Goal: Ask a question

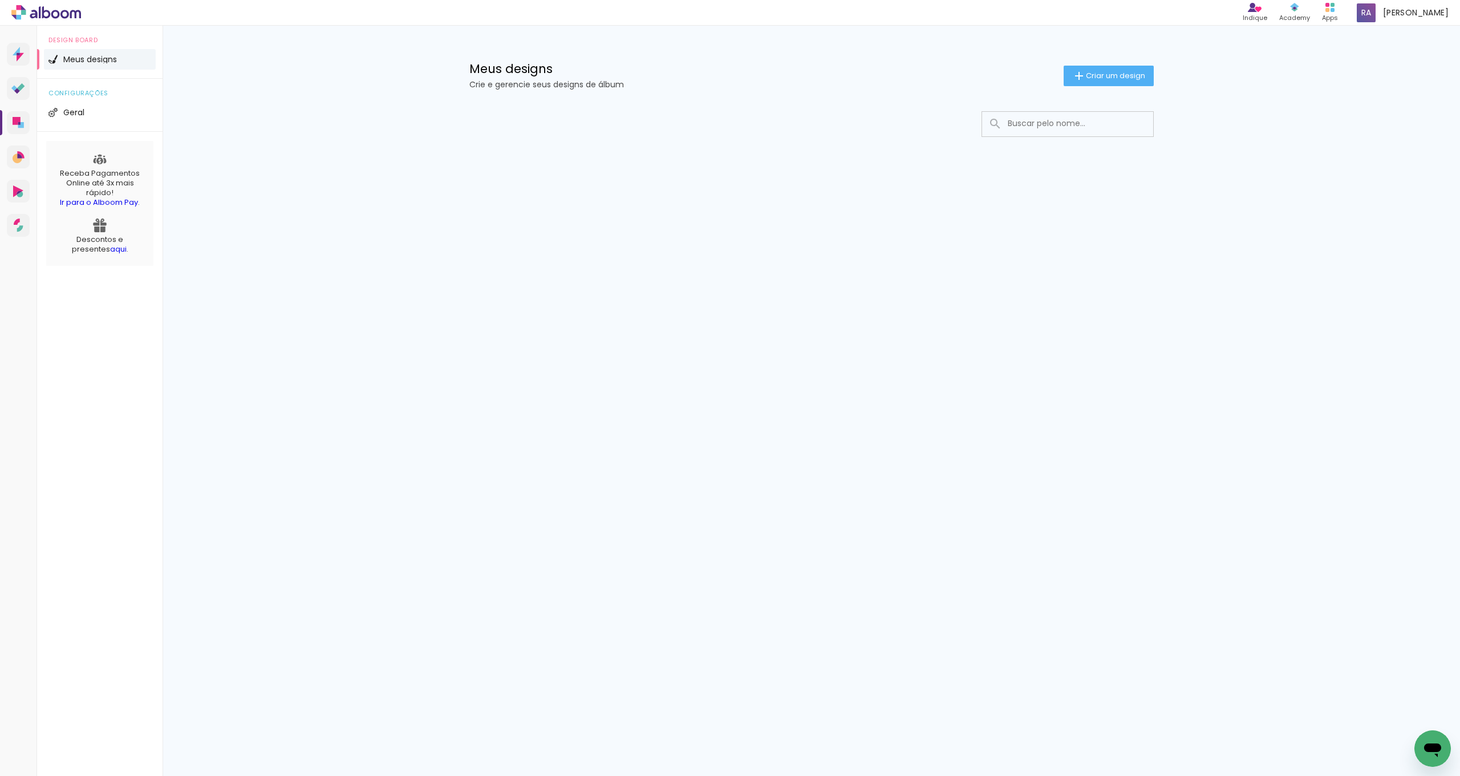
click at [42, 10] on icon at bounding box center [46, 12] width 70 height 15
click at [1433, 743] on icon "Abrir janela de mensagens" at bounding box center [1432, 750] width 17 height 14
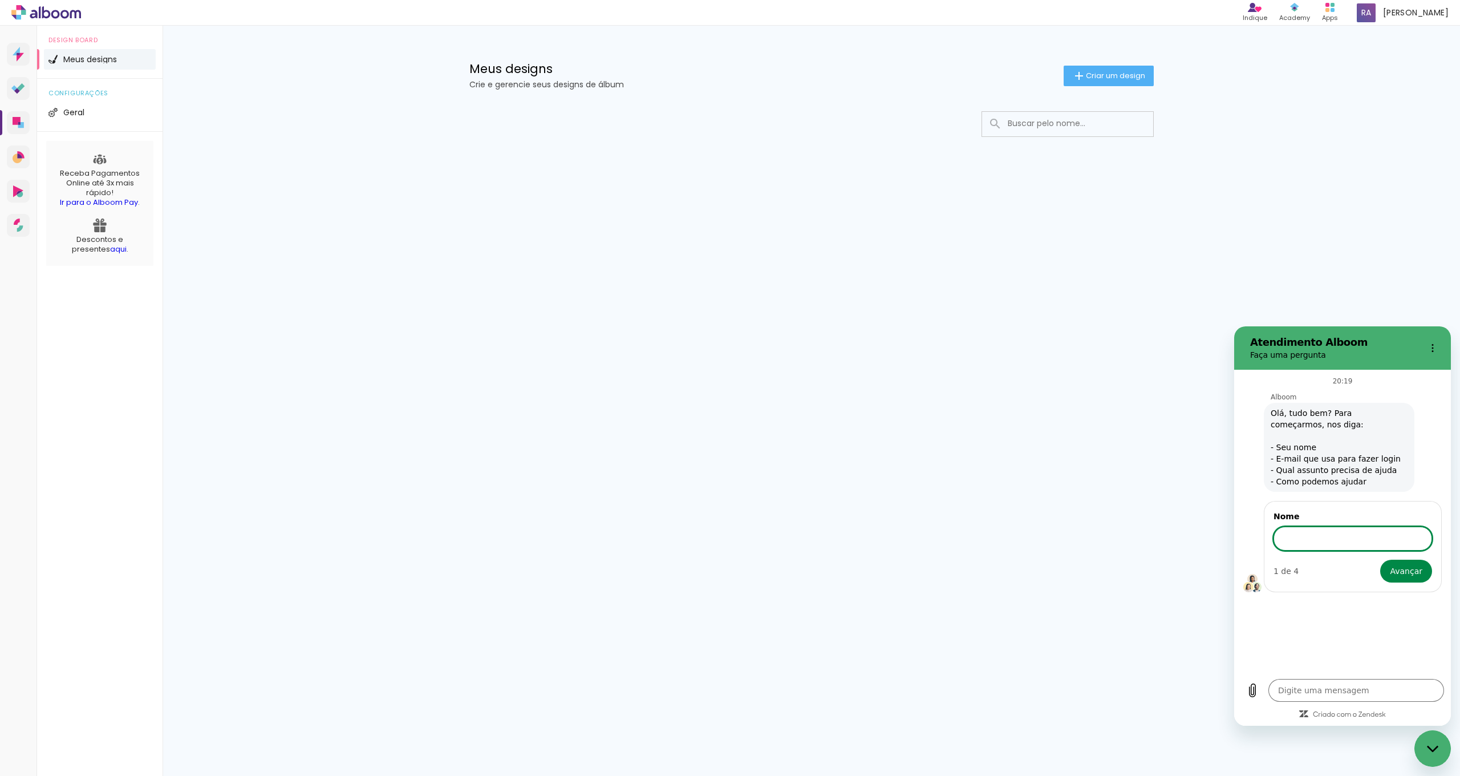
click at [1315, 540] on input "Nome" at bounding box center [1352, 538] width 159 height 24
type input "[PERSON_NAME]"
click at [1407, 571] on span "Avançar" at bounding box center [1406, 571] width 33 height 14
type textarea "x"
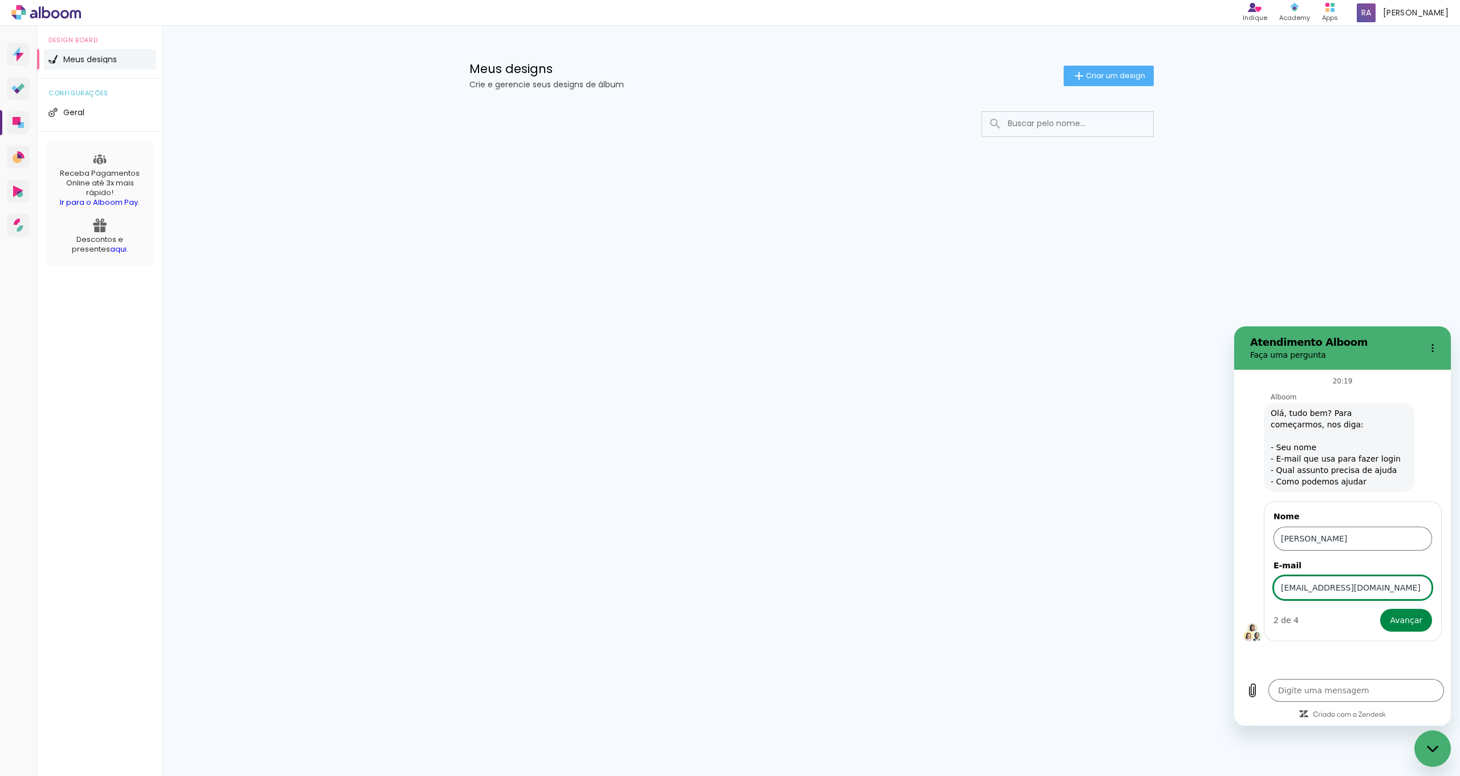
type input "[EMAIL_ADDRESS][DOMAIN_NAME]"
click at [1407, 620] on button "Avançar" at bounding box center [1406, 619] width 52 height 23
type textarea "x"
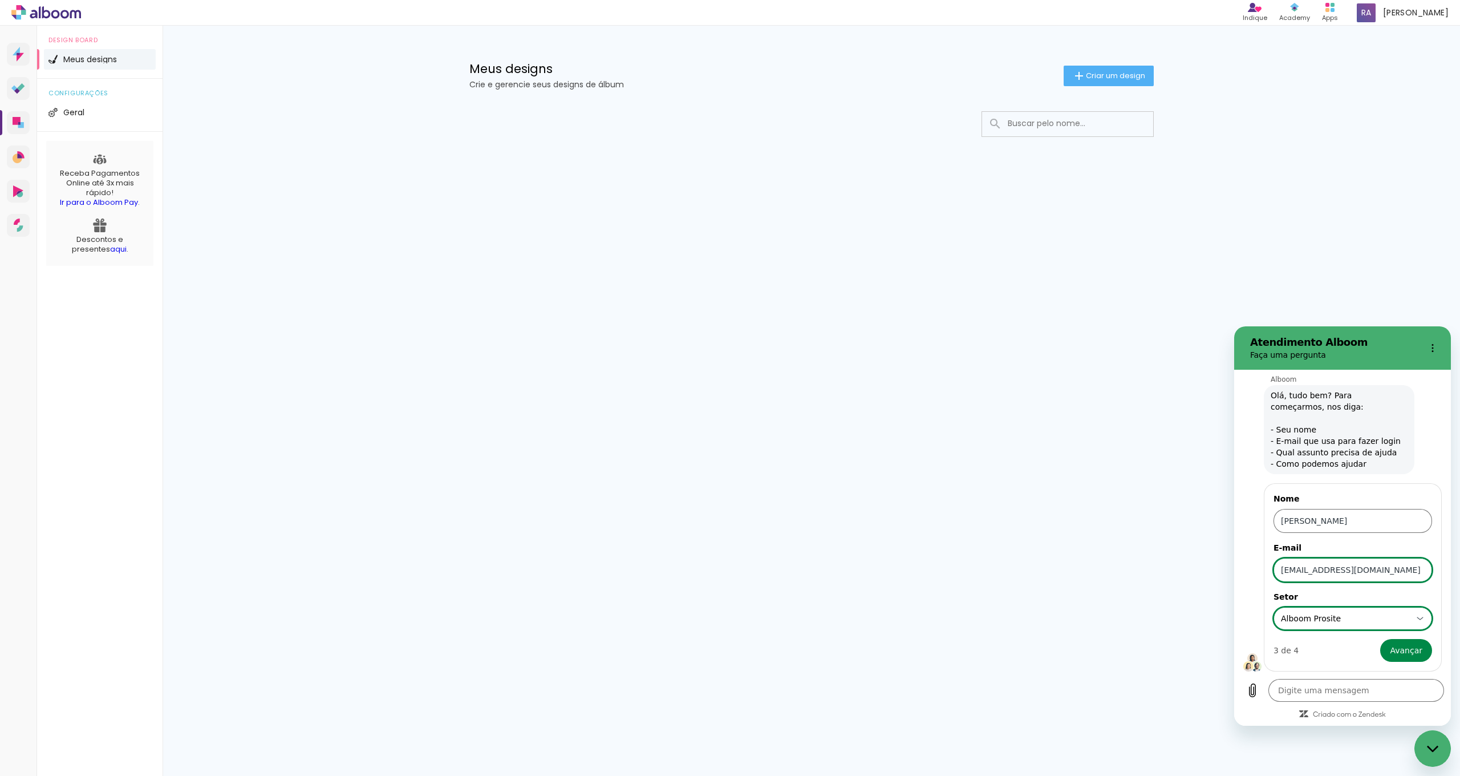
click at [1405, 616] on div "Alboom Prosite Alboom Prosite" at bounding box center [1353, 618] width 144 height 18
click at [1358, 509] on div "Alboom Prosite" at bounding box center [1348, 505] width 104 height 11
type input "Alboom Prosite"
click at [1411, 656] on span "Avançar" at bounding box center [1406, 650] width 33 height 14
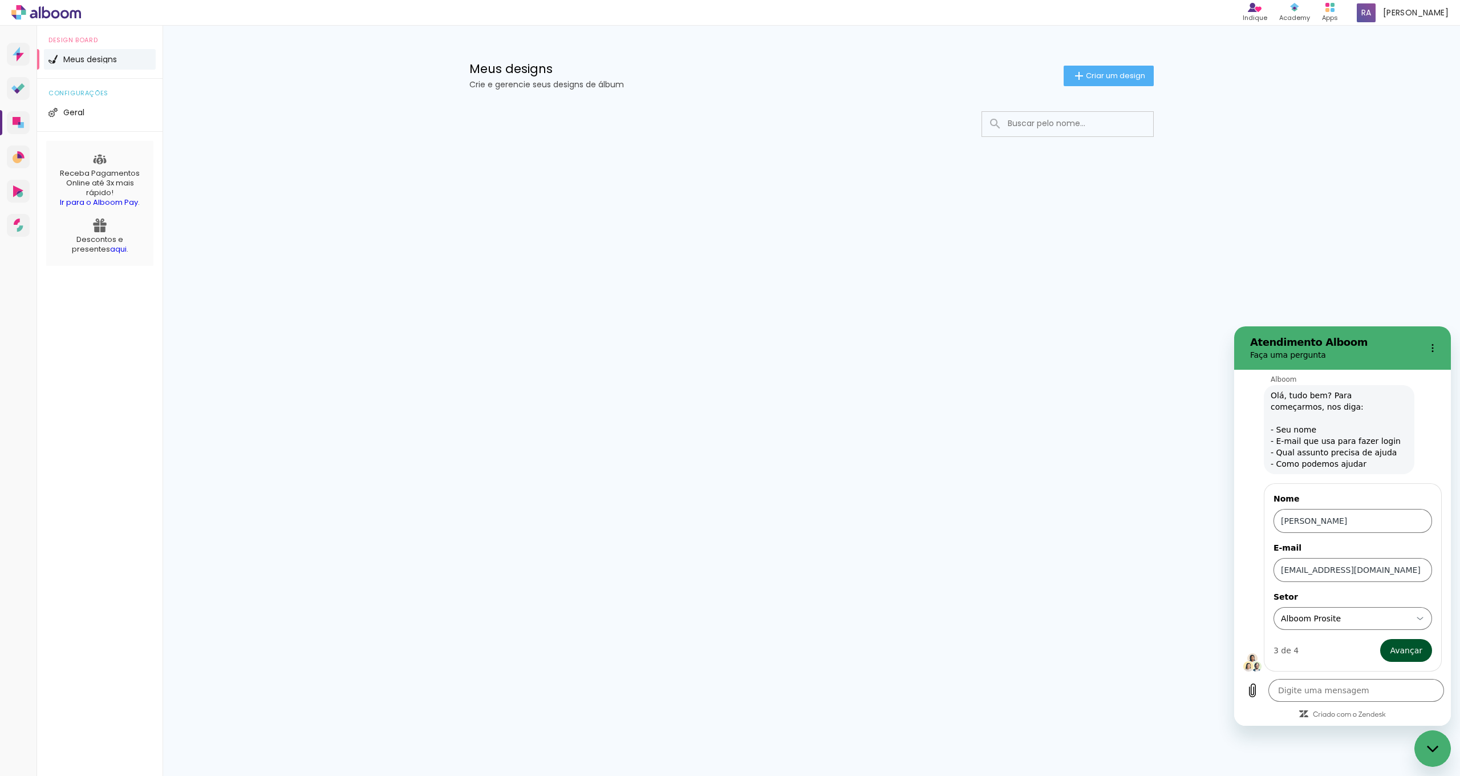
type textarea "x"
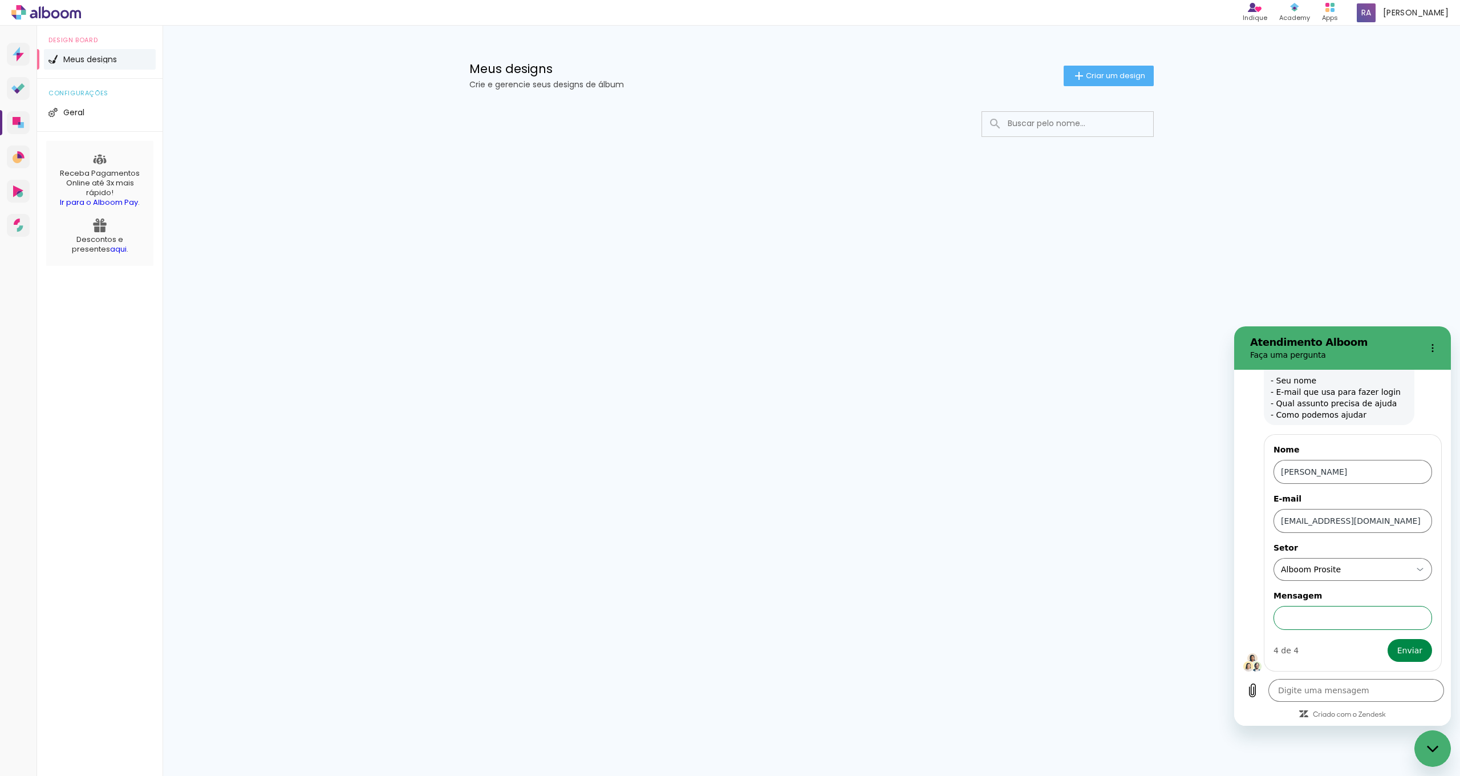
click at [1341, 622] on input "Mensagem" at bounding box center [1352, 618] width 159 height 24
type input "qual a melhor forma de entregar as fotos ao cliente de forma personalizada usan…"
click at [1402, 650] on button "Enviar" at bounding box center [1409, 650] width 44 height 23
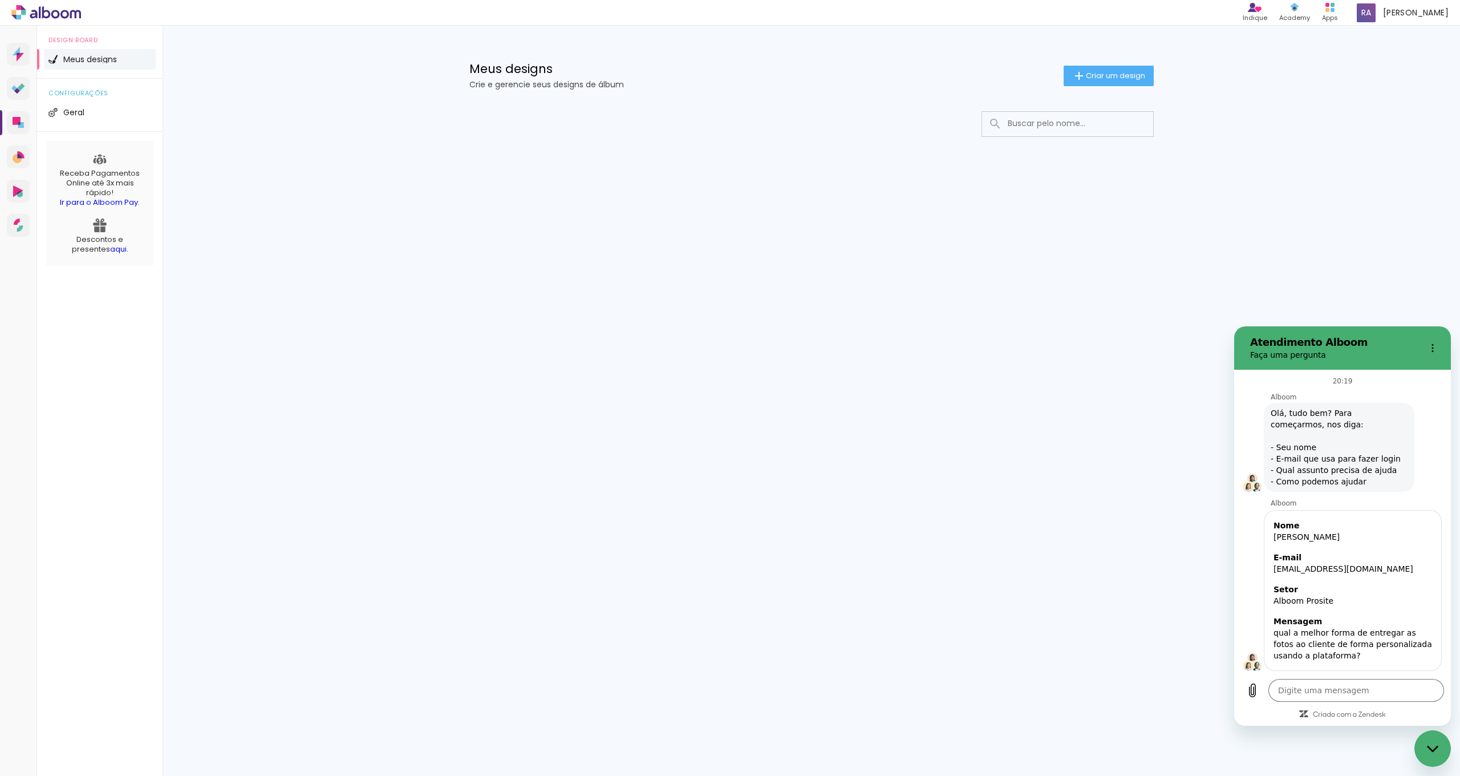
scroll to position [25, 0]
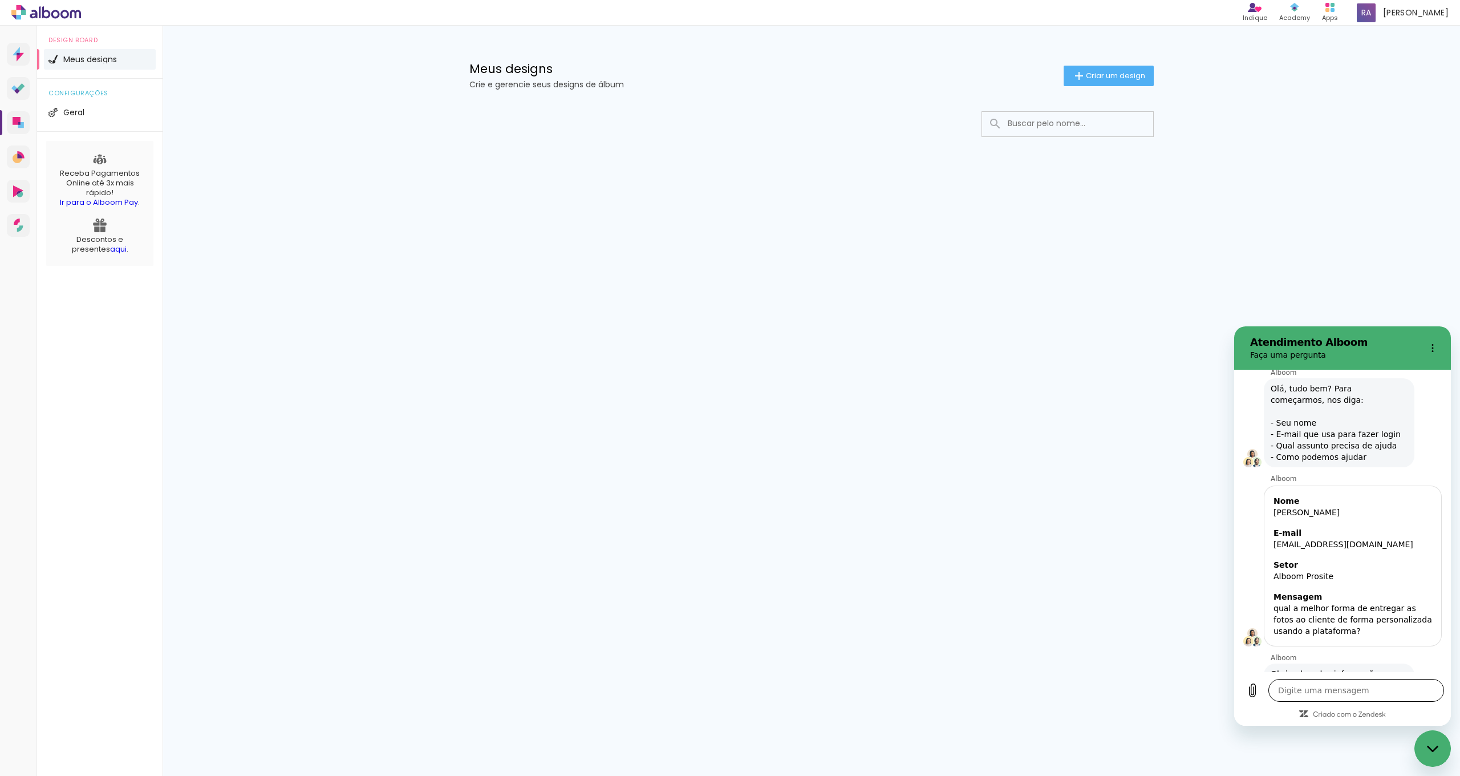
type textarea "x"
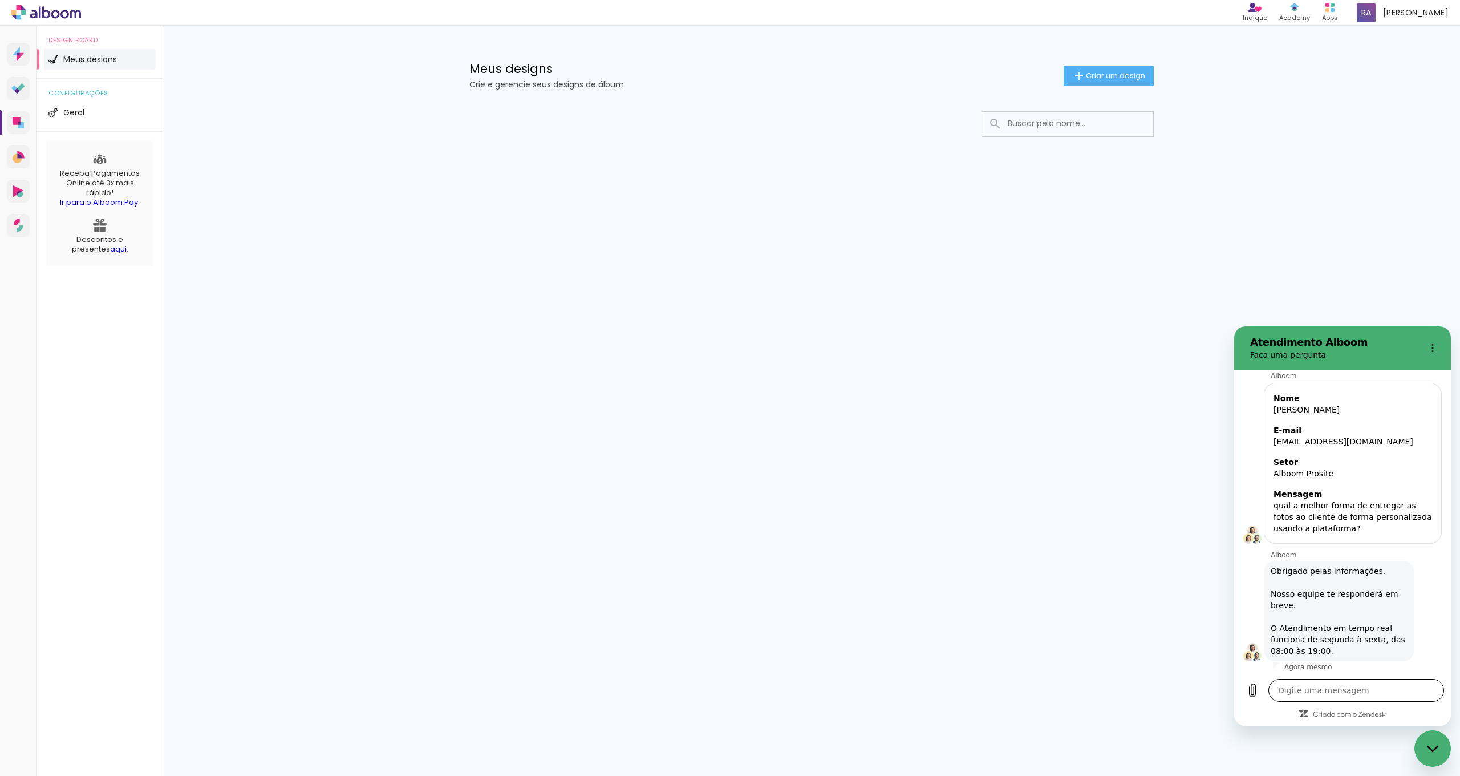
scroll to position [129, 0]
click at [872, 349] on div "Prosite Website + Landing pages Proof Sistema de seleção e venda de fotos Desig…" at bounding box center [730, 401] width 1460 height 750
click at [18, 91] on icon at bounding box center [17, 91] width 6 height 6
